Goal: Communication & Community: Answer question/provide support

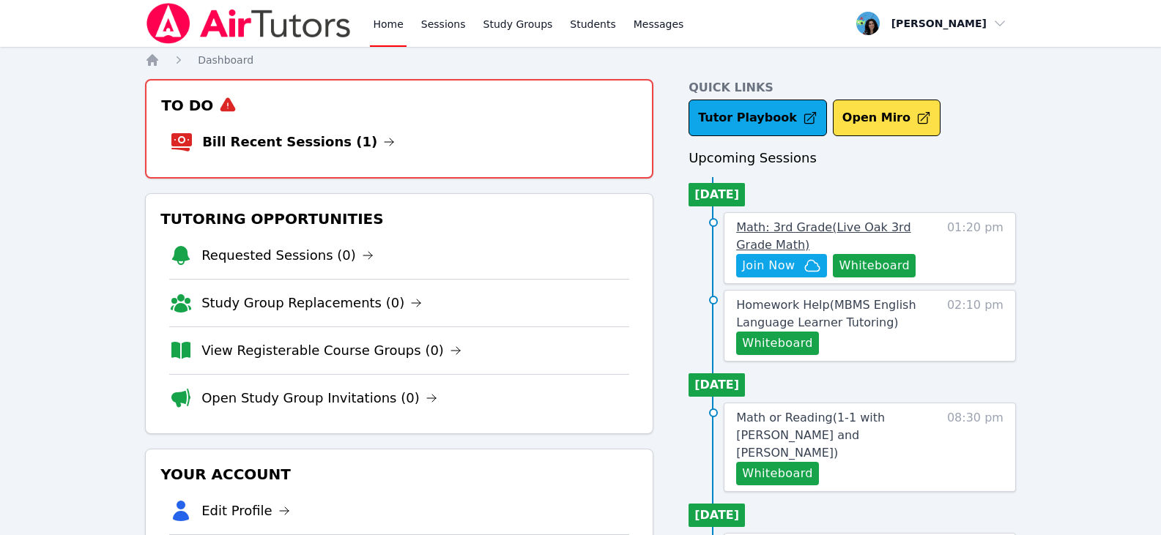
click at [803, 227] on span "Math: 3rd Grade ( Live Oak 3rd Grade Math )" at bounding box center [823, 235] width 174 height 31
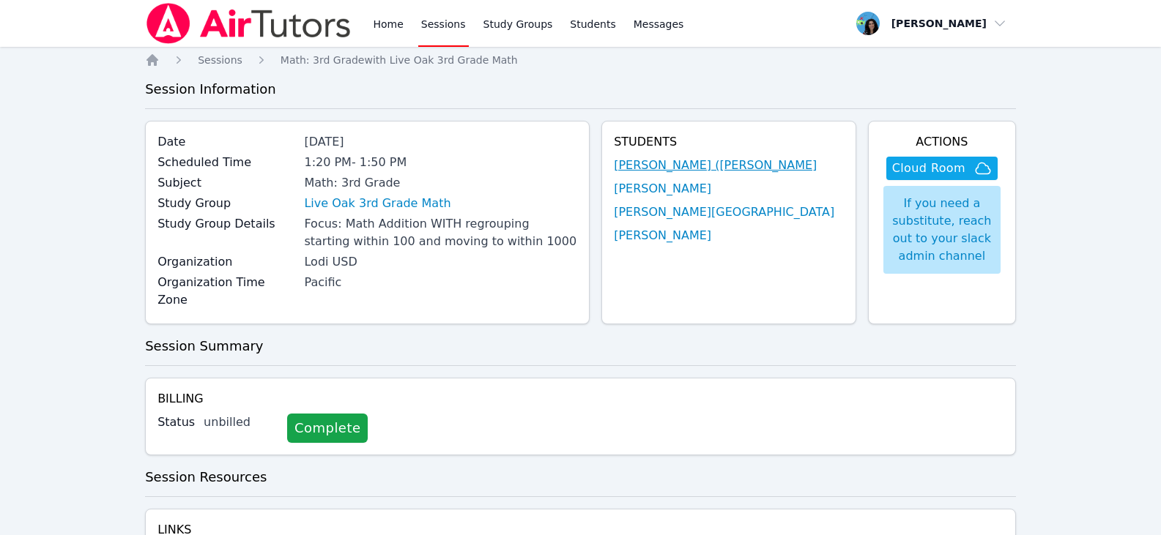
click at [744, 165] on link "[PERSON_NAME] ([PERSON_NAME]" at bounding box center [715, 166] width 203 height 18
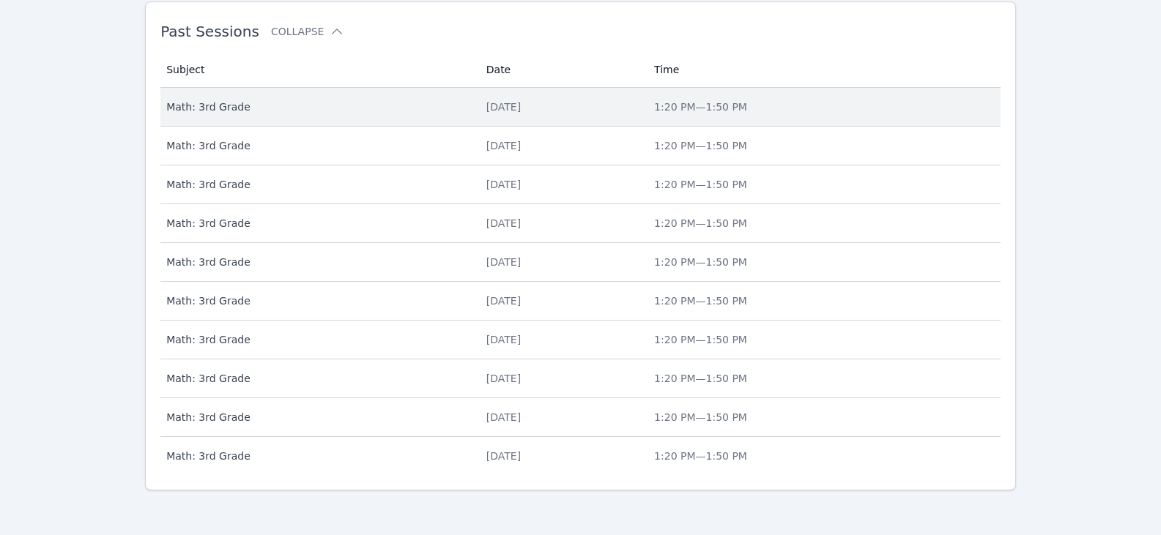
scroll to position [642, 0]
click at [554, 111] on div "[DATE]" at bounding box center [561, 104] width 150 height 15
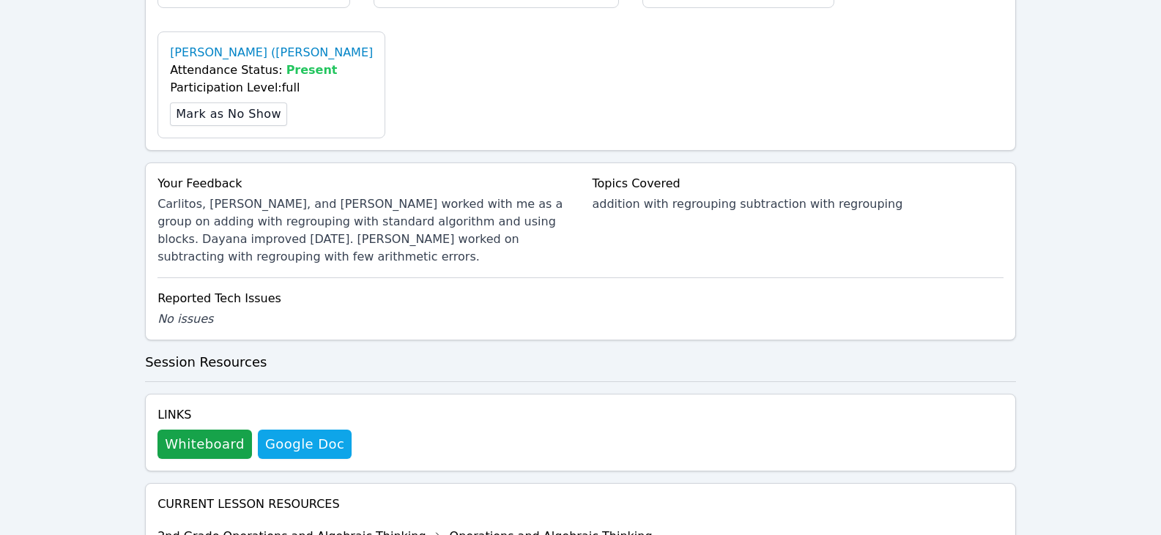
scroll to position [699, 0]
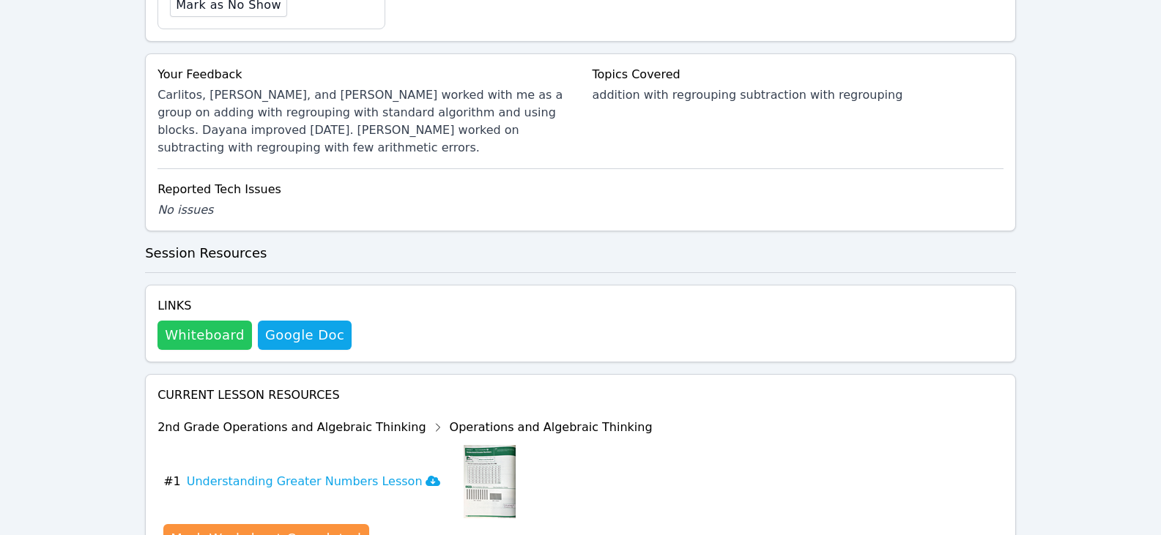
click at [220, 321] on button "Whiteboard" at bounding box center [204, 335] width 94 height 29
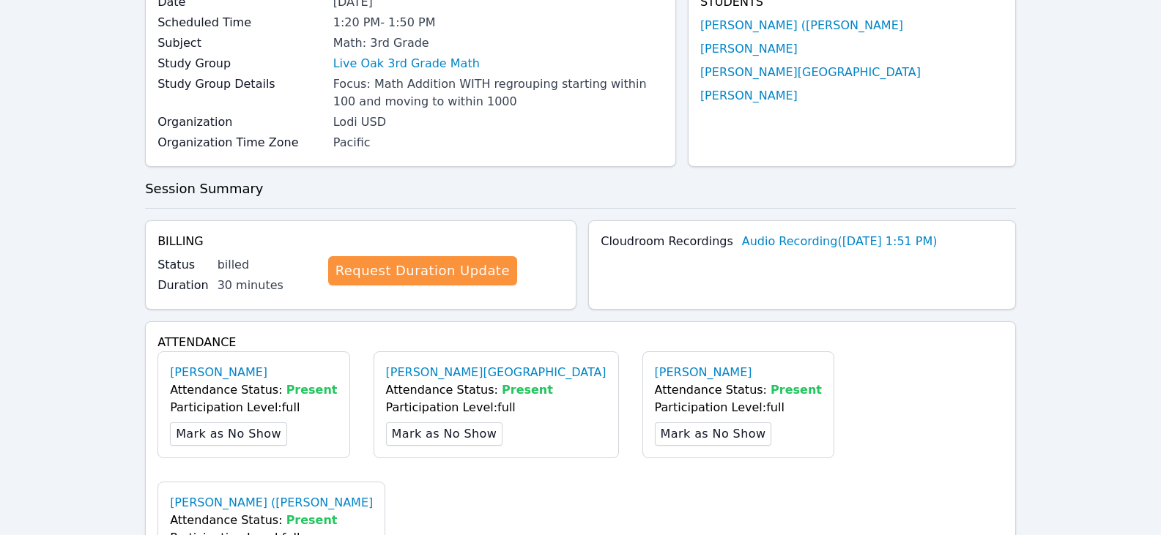
scroll to position [0, 0]
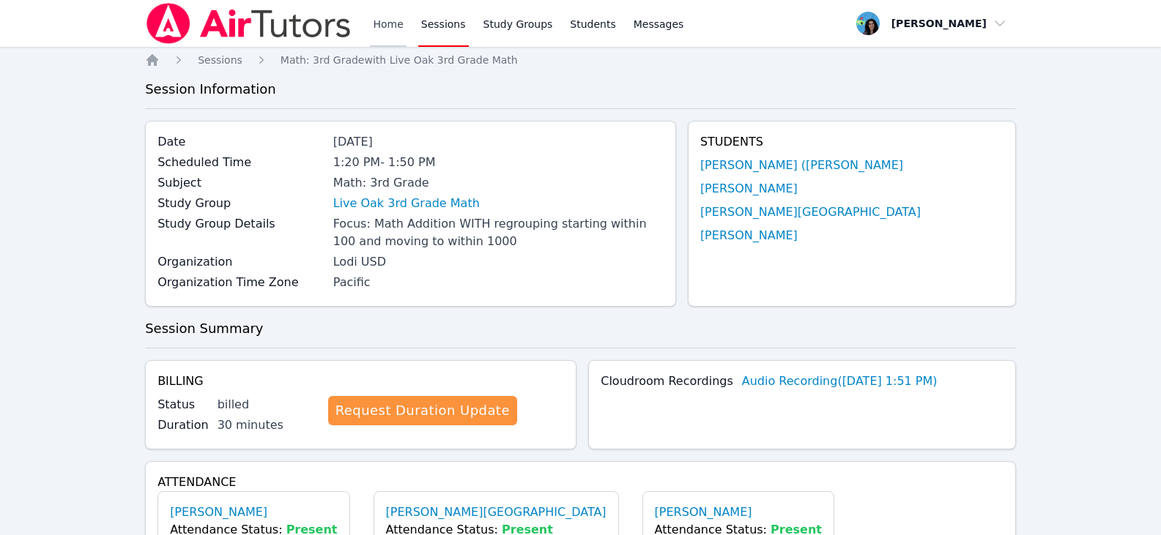
click at [399, 25] on link "Home" at bounding box center [388, 23] width 36 height 47
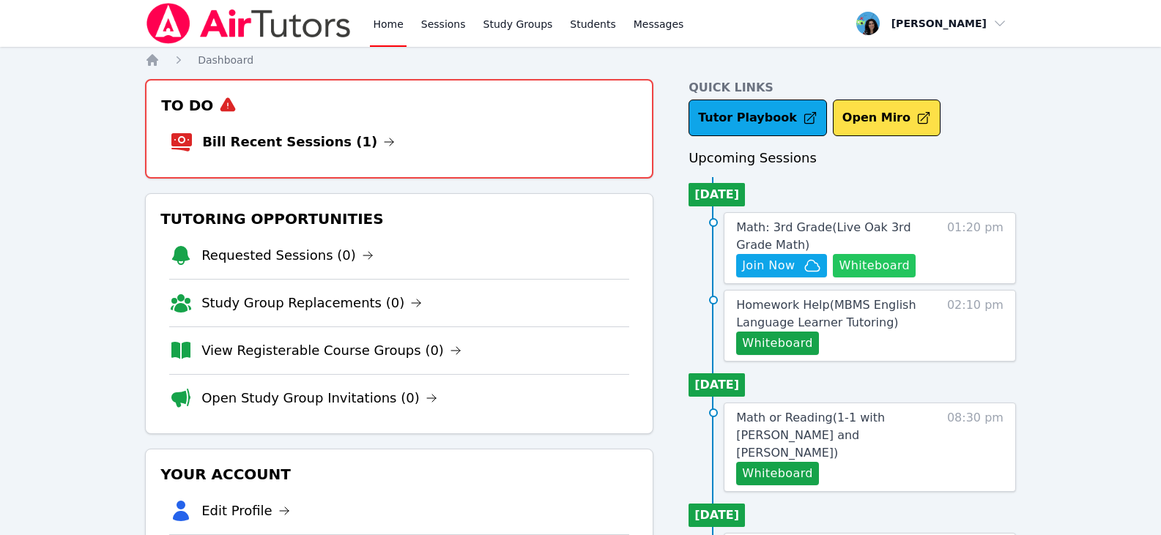
click at [849, 264] on button "Whiteboard" at bounding box center [874, 265] width 83 height 23
click at [785, 272] on span "Join Now" at bounding box center [768, 266] width 53 height 18
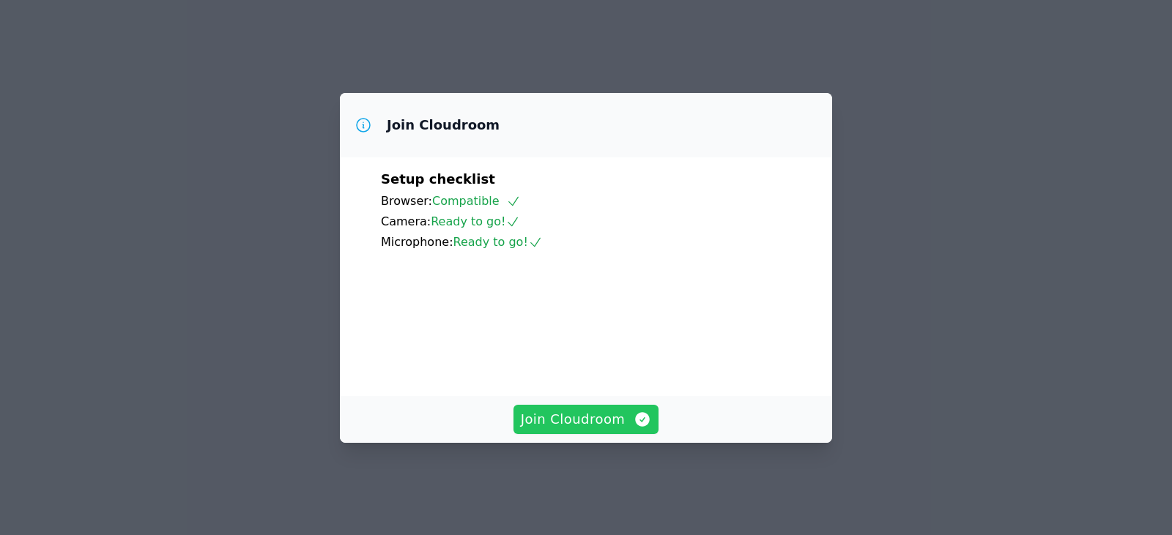
click at [575, 429] on span "Join Cloudroom" at bounding box center [586, 419] width 131 height 21
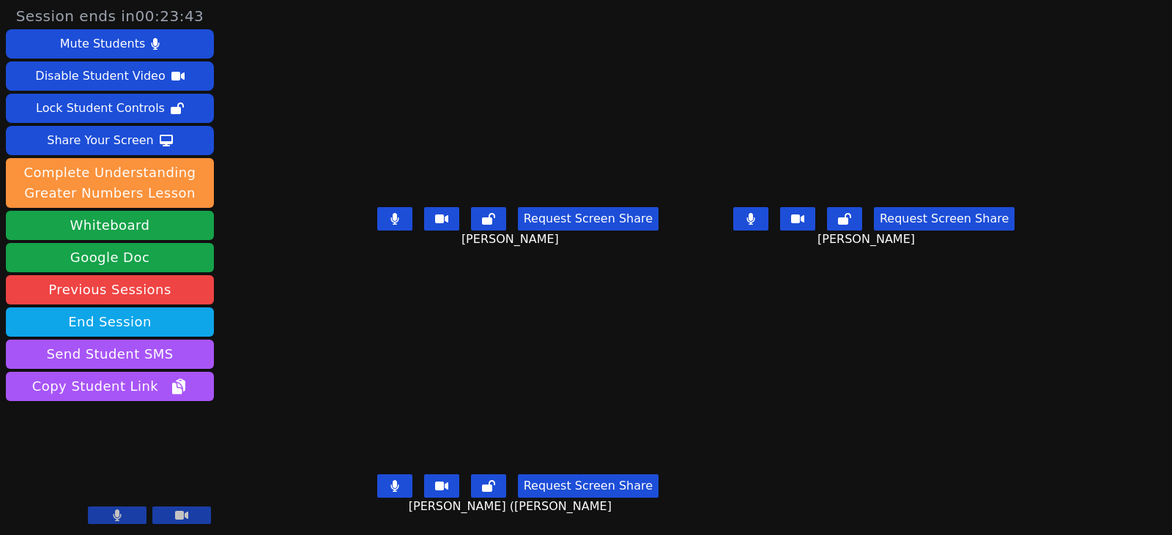
click at [390, 487] on icon at bounding box center [394, 486] width 8 height 12
click at [387, 491] on icon at bounding box center [394, 486] width 15 height 12
drag, startPoint x: 779, startPoint y: 220, endPoint x: 767, endPoint y: 226, distance: 13.8
click at [768, 220] on button at bounding box center [750, 218] width 35 height 23
drag, startPoint x: -42, startPoint y: 351, endPoint x: -180, endPoint y: 371, distance: 139.2
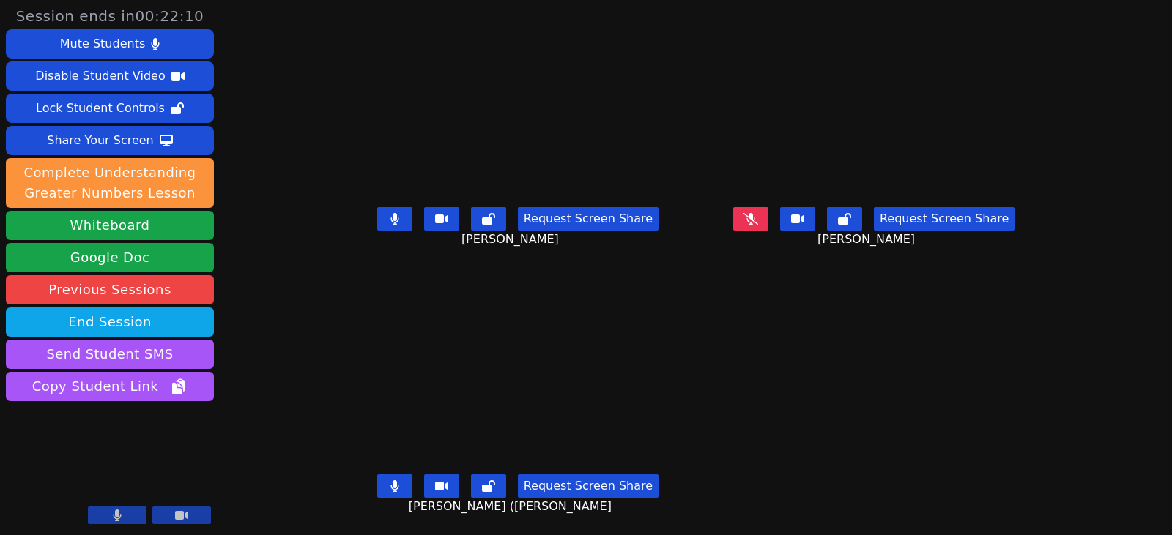
click at [377, 480] on button at bounding box center [394, 486] width 35 height 23
click at [377, 217] on button at bounding box center [394, 218] width 35 height 23
click at [387, 488] on icon at bounding box center [394, 486] width 15 height 12
click at [765, 217] on button at bounding box center [750, 218] width 35 height 23
click at [768, 220] on button at bounding box center [750, 218] width 35 height 23
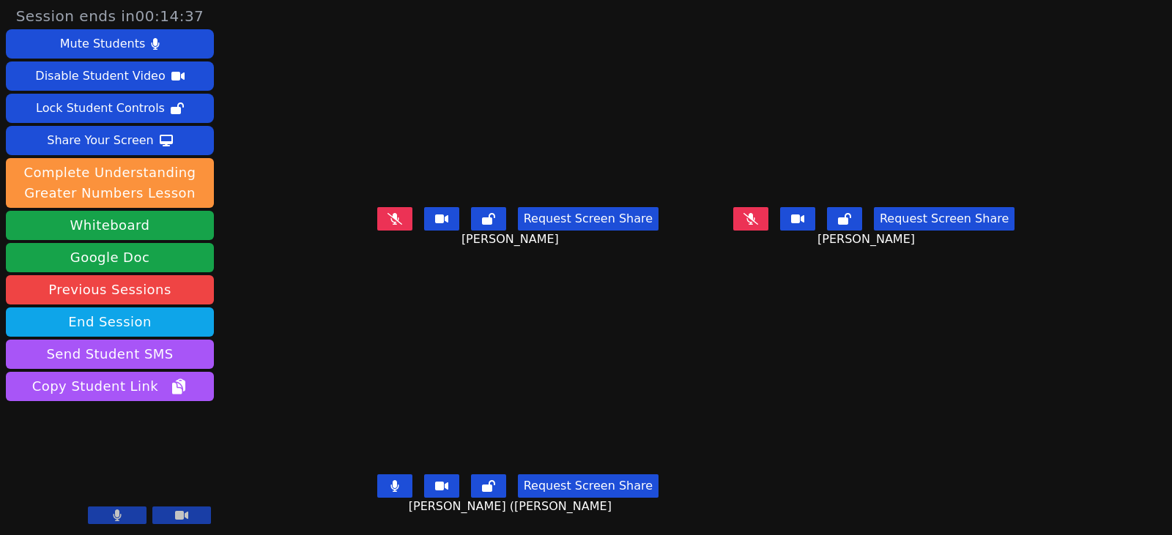
click at [758, 223] on icon at bounding box center [750, 219] width 15 height 12
click at [768, 216] on button at bounding box center [750, 218] width 35 height 23
drag, startPoint x: 385, startPoint y: 225, endPoint x: 399, endPoint y: 283, distance: 60.2
click at [385, 225] on button at bounding box center [394, 218] width 35 height 23
click at [387, 488] on button at bounding box center [394, 486] width 35 height 23
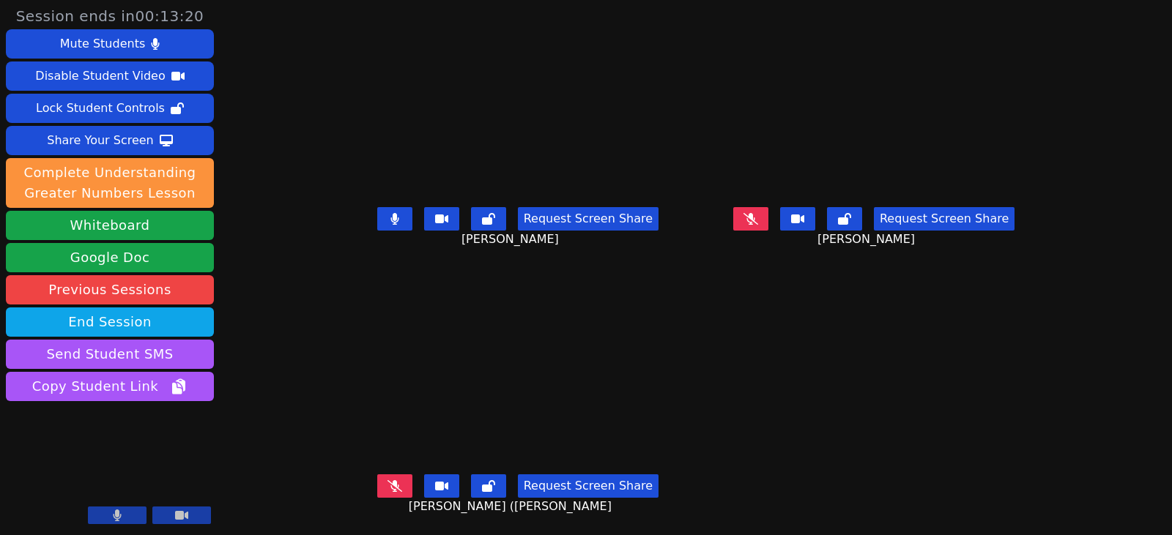
click at [390, 219] on icon at bounding box center [394, 219] width 9 height 12
click at [387, 220] on icon at bounding box center [394, 219] width 15 height 12
click at [386, 222] on button at bounding box center [394, 218] width 35 height 23
click at [387, 483] on icon at bounding box center [394, 486] width 15 height 12
click at [390, 492] on icon at bounding box center [394, 486] width 9 height 12
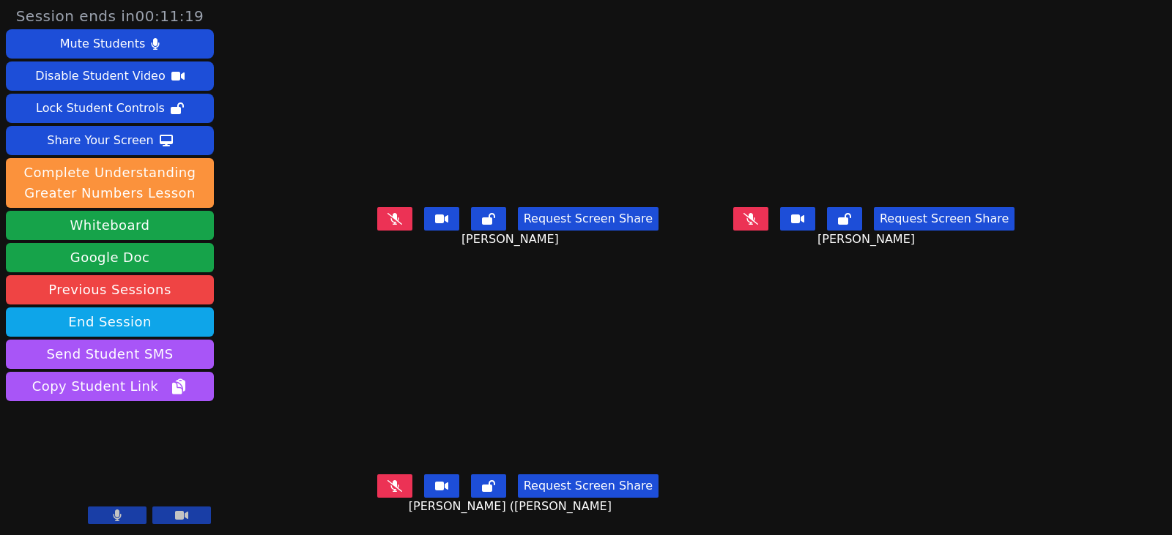
click at [758, 216] on icon at bounding box center [750, 219] width 15 height 12
click at [768, 228] on button at bounding box center [750, 218] width 35 height 23
click at [390, 225] on button at bounding box center [394, 218] width 35 height 23
drag, startPoint x: 387, startPoint y: 221, endPoint x: 504, endPoint y: 253, distance: 121.3
click at [387, 221] on button at bounding box center [394, 218] width 35 height 23
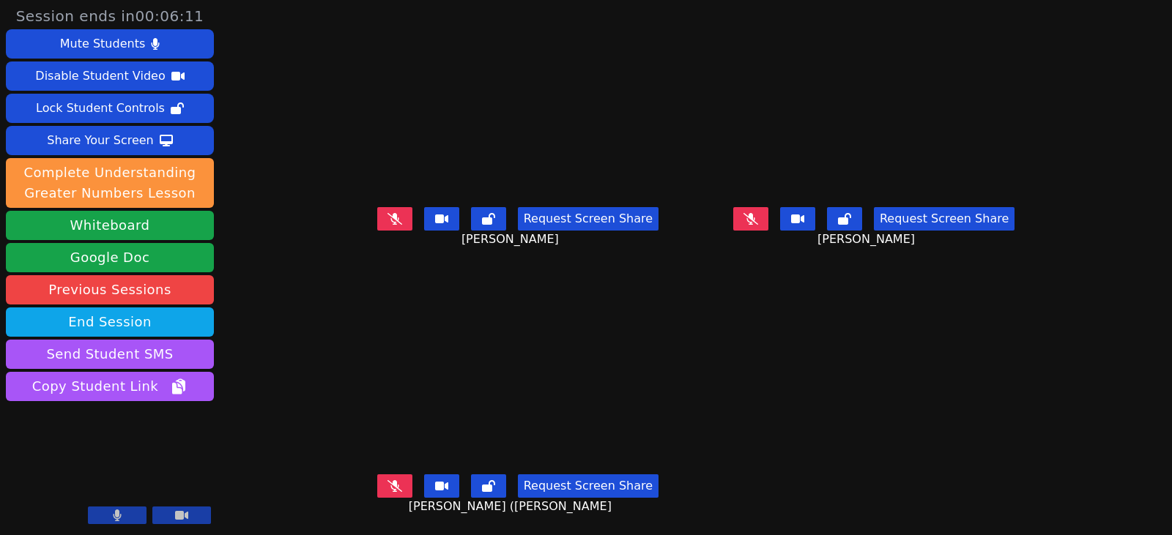
click at [768, 216] on button at bounding box center [750, 218] width 35 height 23
click at [754, 219] on icon at bounding box center [750, 219] width 8 height 12
click at [387, 492] on icon at bounding box center [394, 486] width 15 height 12
drag, startPoint x: 376, startPoint y: 220, endPoint x: 465, endPoint y: 237, distance: 90.9
click at [387, 220] on icon at bounding box center [394, 219] width 15 height 12
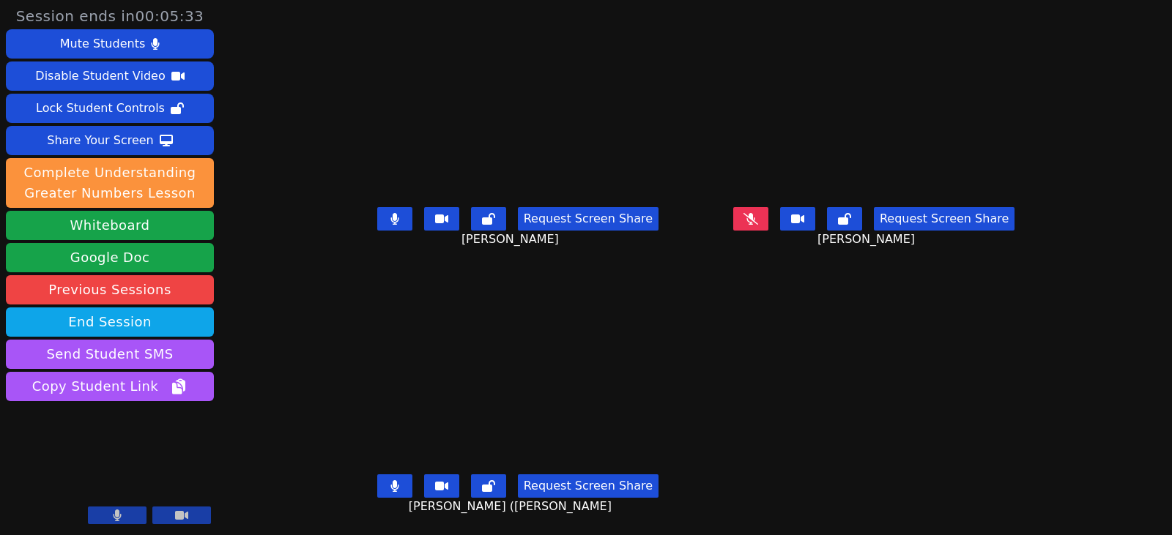
click at [758, 219] on icon at bounding box center [750, 219] width 15 height 12
click at [390, 215] on icon at bounding box center [394, 219] width 9 height 12
click at [377, 492] on button at bounding box center [394, 486] width 35 height 23
click at [373, 232] on div "Request Screen Share Dayana Perez Pina" at bounding box center [518, 230] width 344 height 59
click at [378, 227] on button at bounding box center [394, 218] width 35 height 23
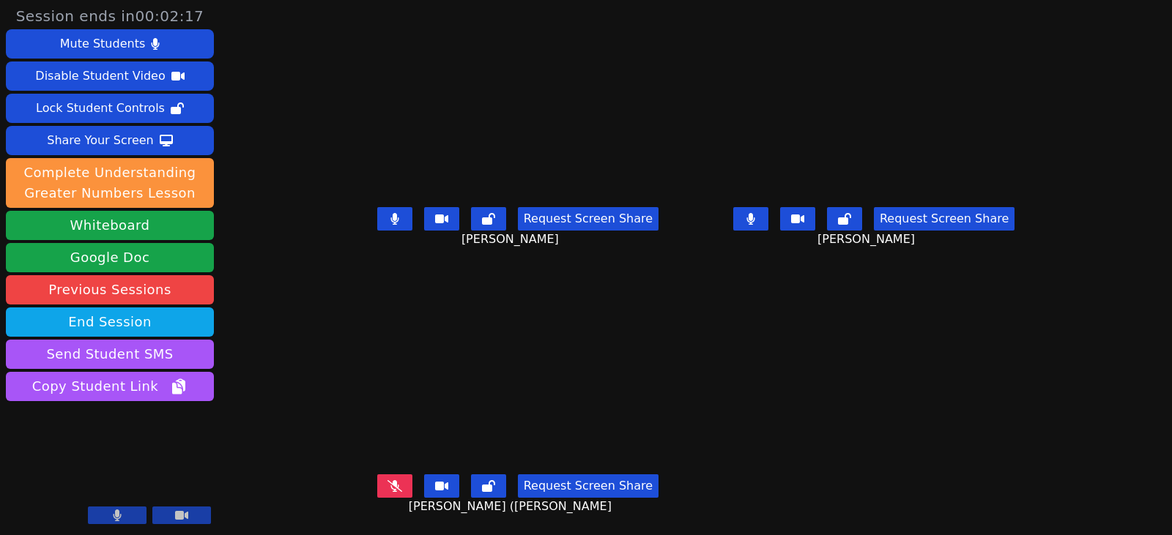
click at [754, 220] on icon at bounding box center [750, 219] width 8 height 12
click at [377, 225] on button at bounding box center [394, 218] width 35 height 23
click at [387, 492] on icon at bounding box center [394, 486] width 15 height 12
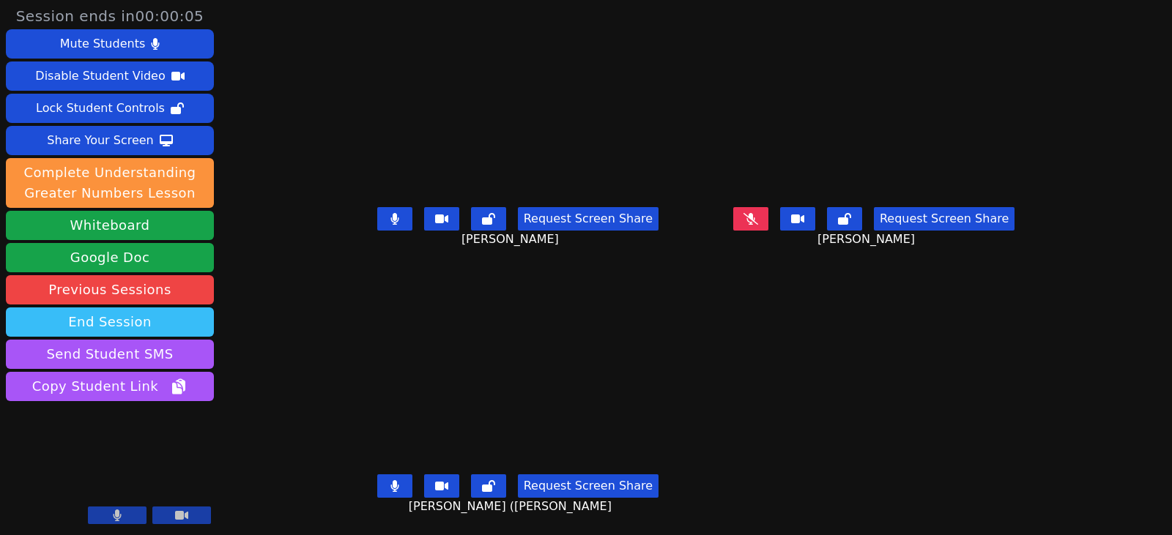
click at [155, 318] on button "End Session" at bounding box center [110, 322] width 208 height 29
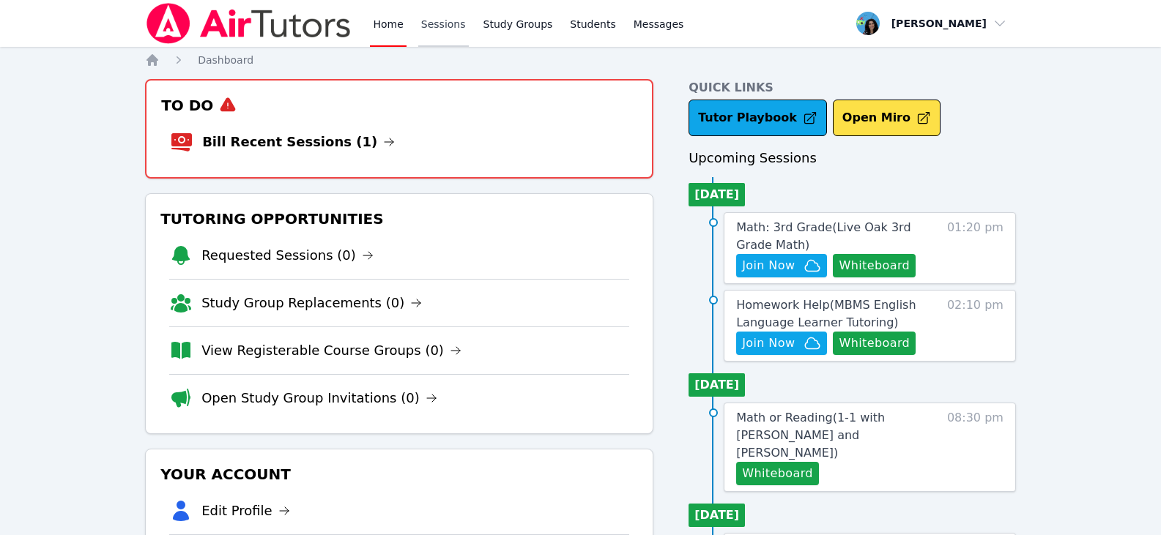
click at [439, 27] on link "Sessions" at bounding box center [443, 23] width 51 height 47
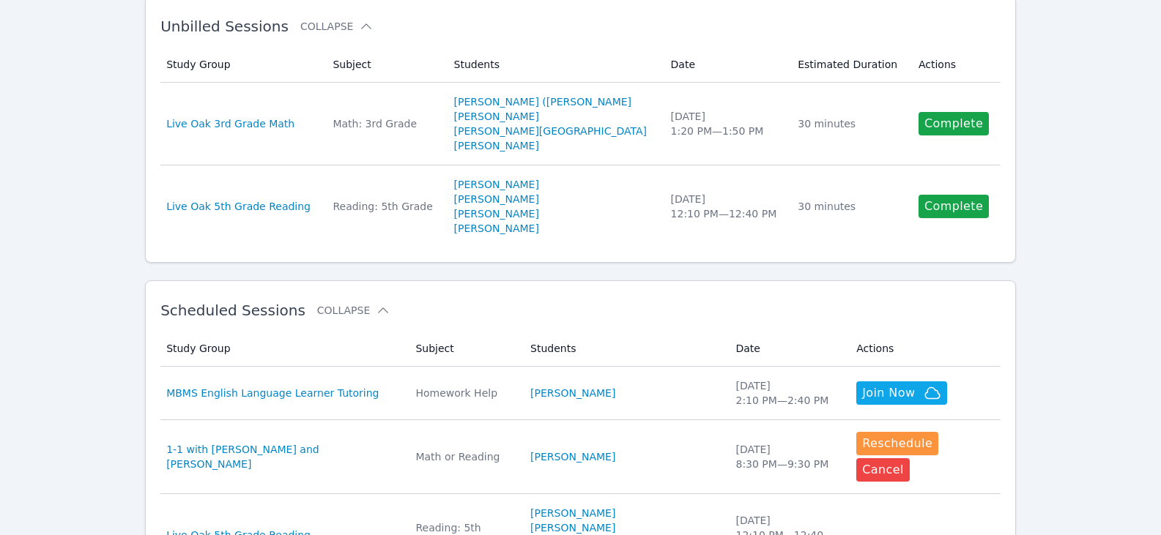
scroll to position [293, 0]
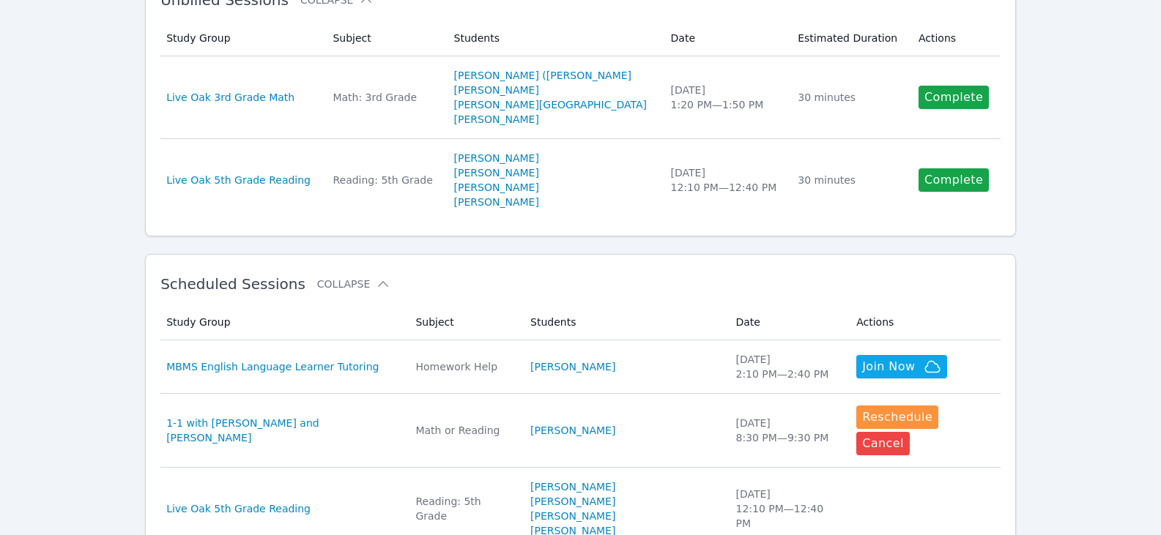
click at [1087, 128] on div "Home Sessions Study Groups Students Messages Open user menu Maya Habou-Klimczak…" at bounding box center [580, 460] width 1161 height 1506
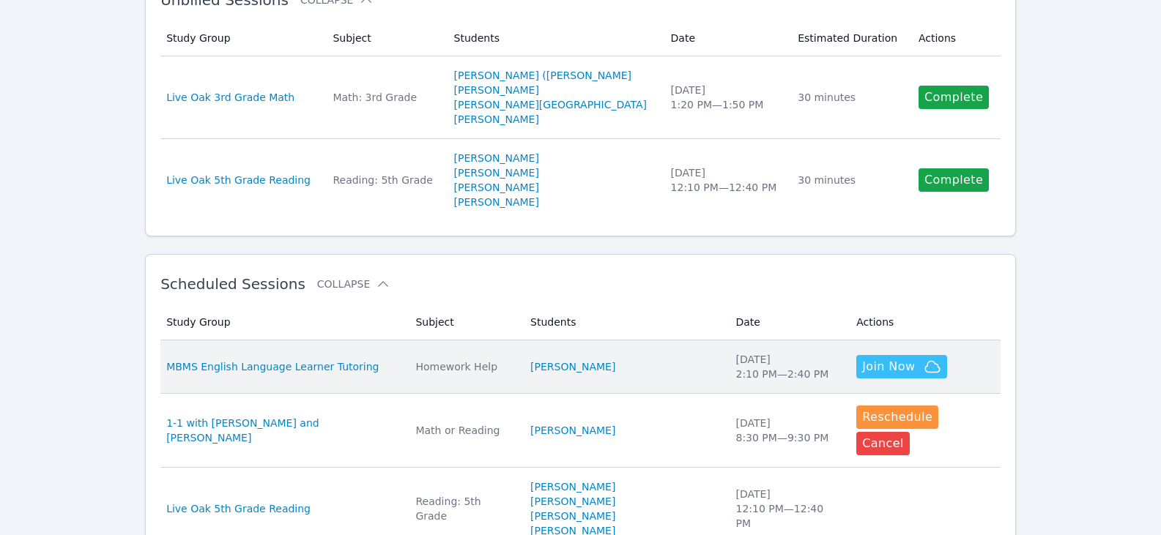
click at [882, 367] on span "Join Now" at bounding box center [888, 367] width 53 height 18
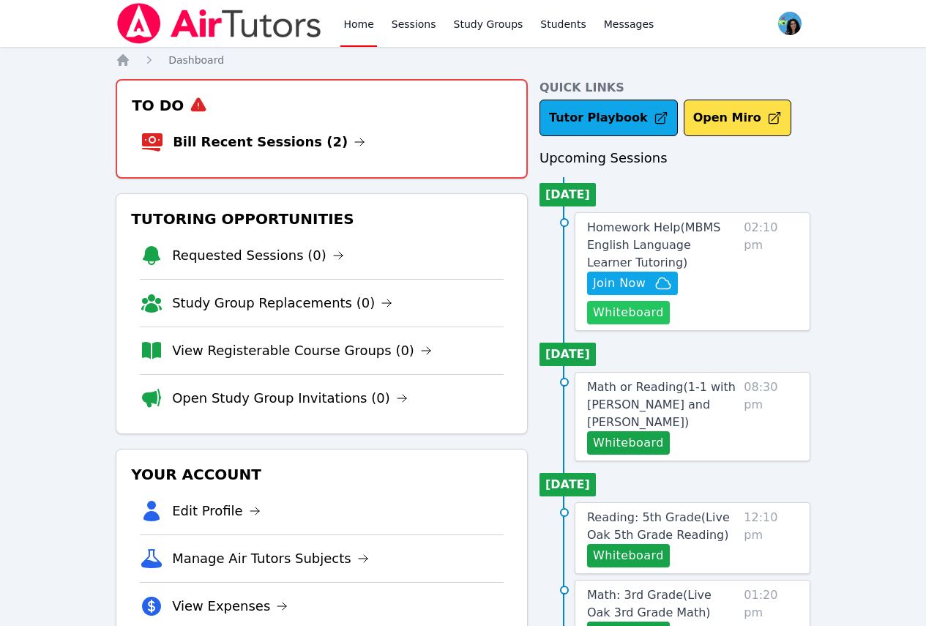
click at [642, 310] on button "Whiteboard" at bounding box center [628, 312] width 83 height 23
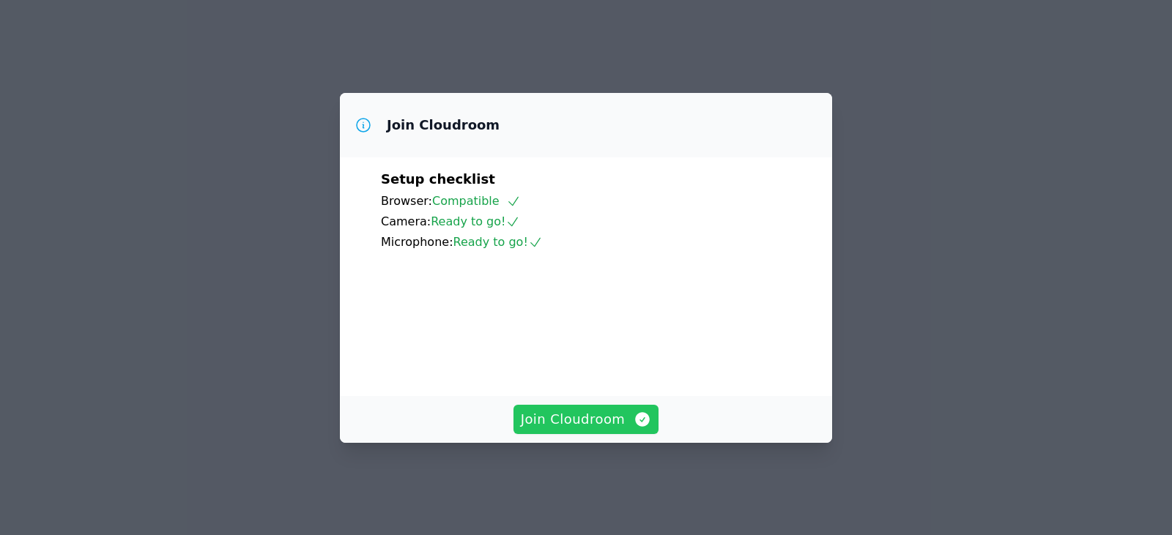
click at [628, 430] on span "Join Cloudroom" at bounding box center [586, 419] width 131 height 21
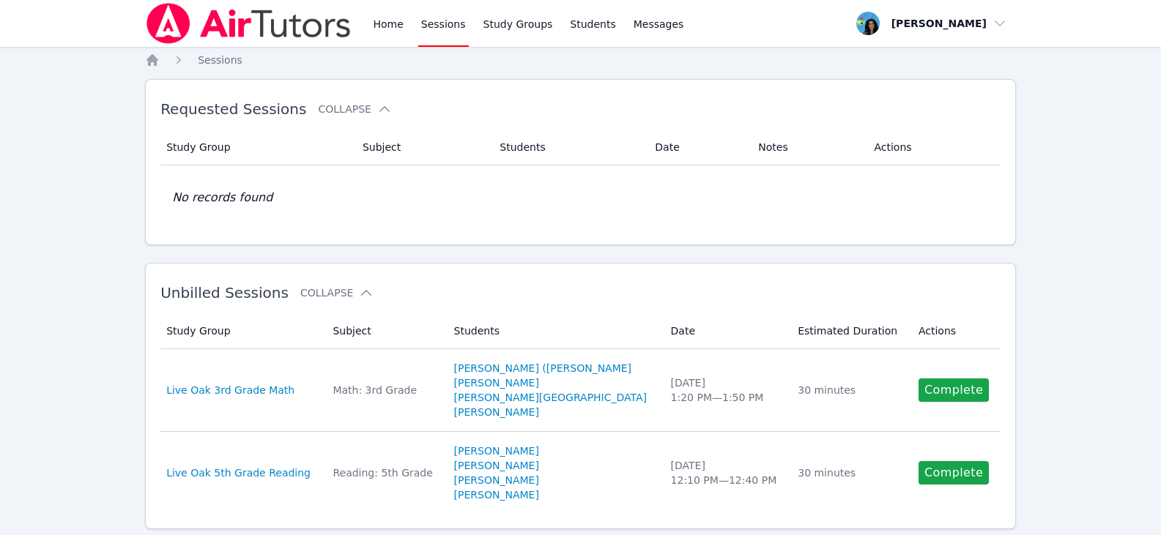
scroll to position [293, 0]
